Goal: Task Accomplishment & Management: Manage account settings

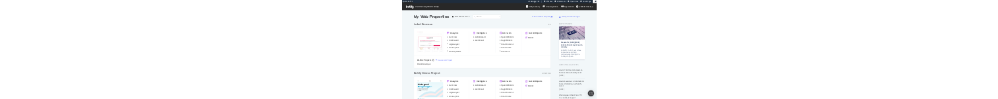
scroll to position [2714, 713]
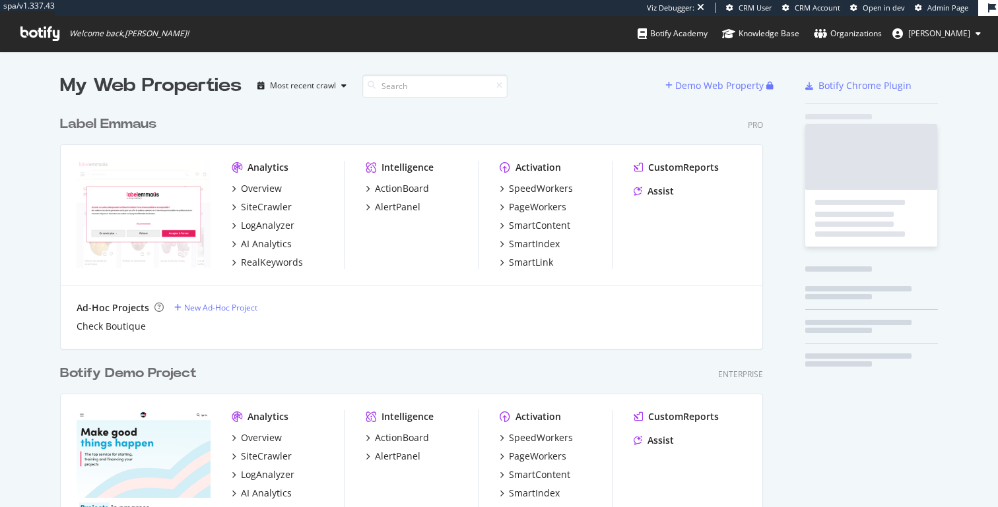
click at [974, 32] on button "[PERSON_NAME]" at bounding box center [936, 33] width 110 height 21
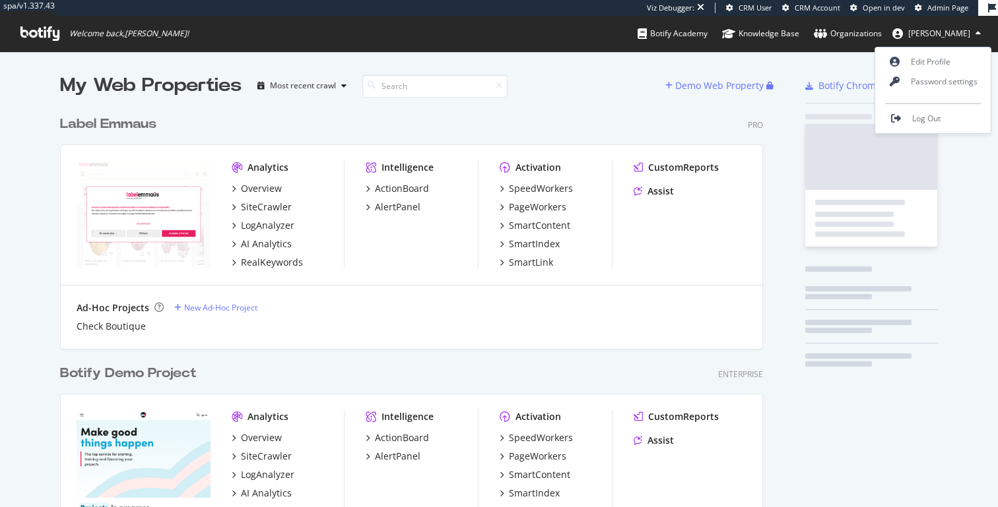
scroll to position [3137, 713]
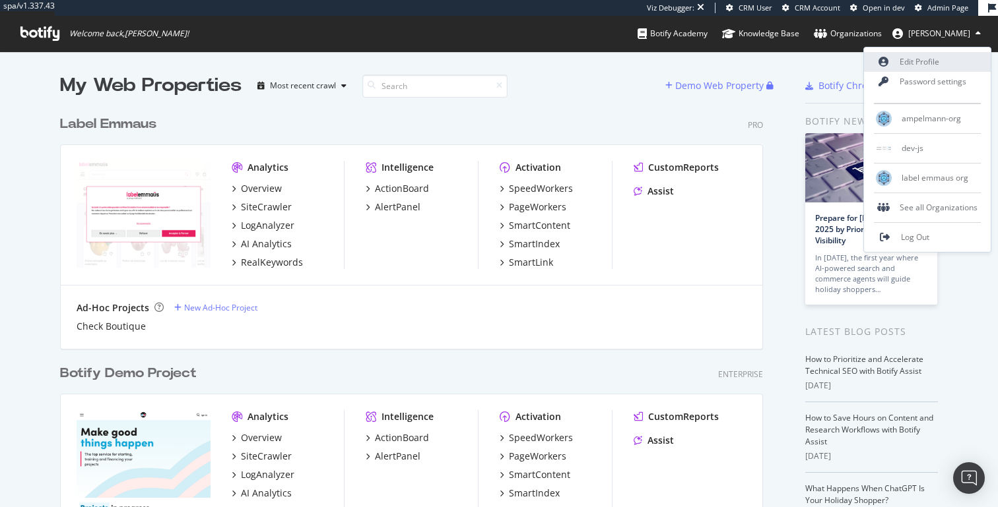
click at [947, 54] on link "Edit Profile" at bounding box center [927, 62] width 127 height 20
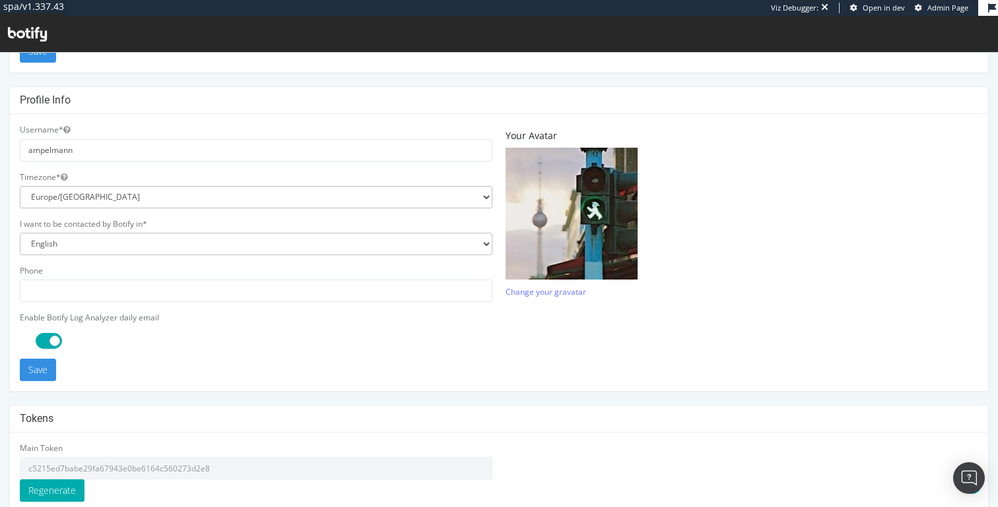
scroll to position [375, 0]
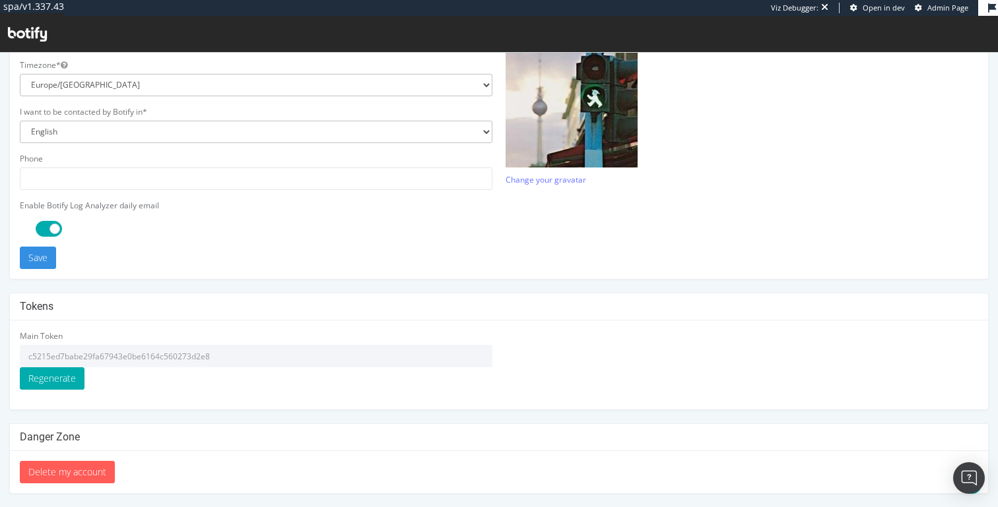
click at [181, 350] on input "c5215ed7babe29fa67943e0be6164c560273d2e8" at bounding box center [256, 356] width 472 height 22
